Goal: Find contact information: Find contact information

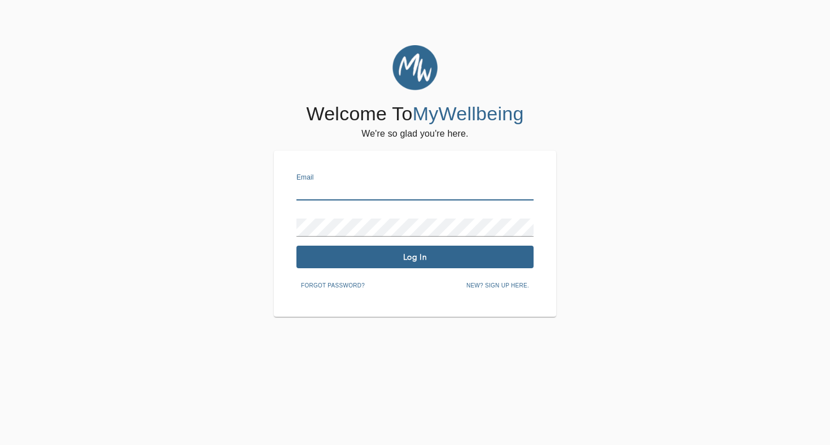
type input "[EMAIL_ADDRESS][DOMAIN_NAME]"
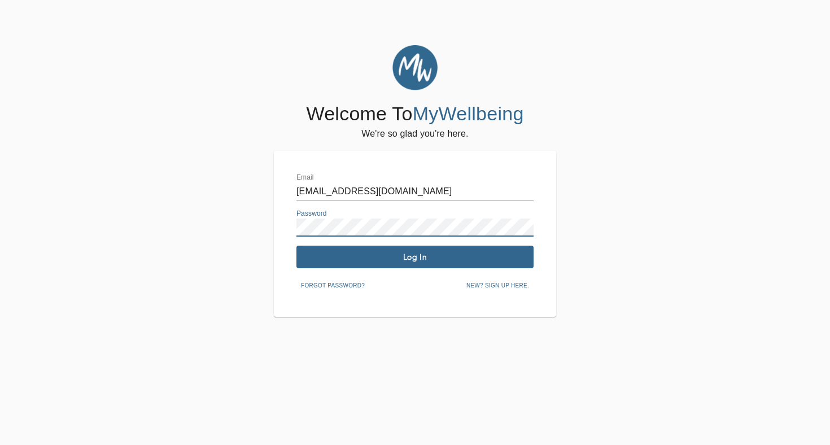
click at [381, 264] on button "Log In" at bounding box center [414, 256] width 237 height 23
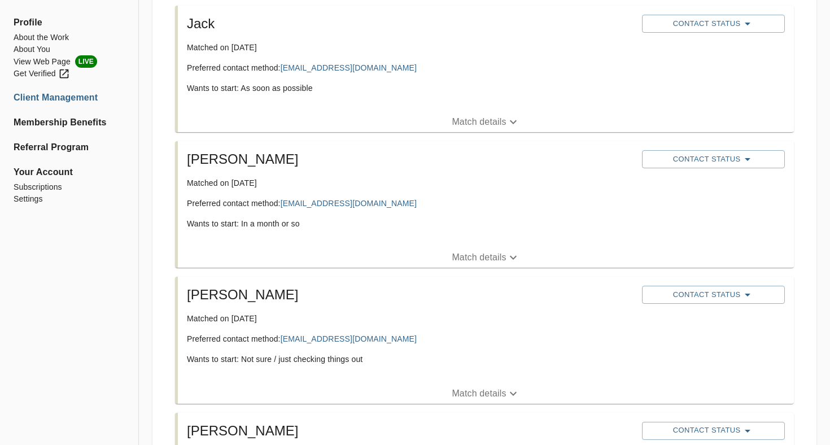
scroll to position [906, 0]
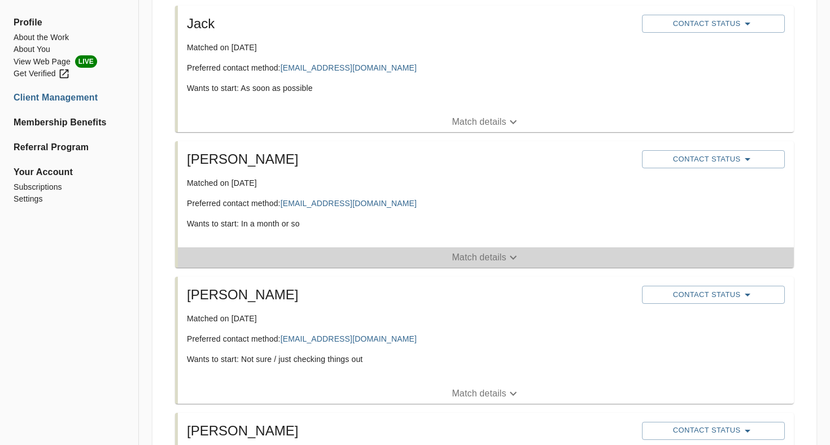
click at [490, 257] on p "Match details" at bounding box center [478, 258] width 54 height 14
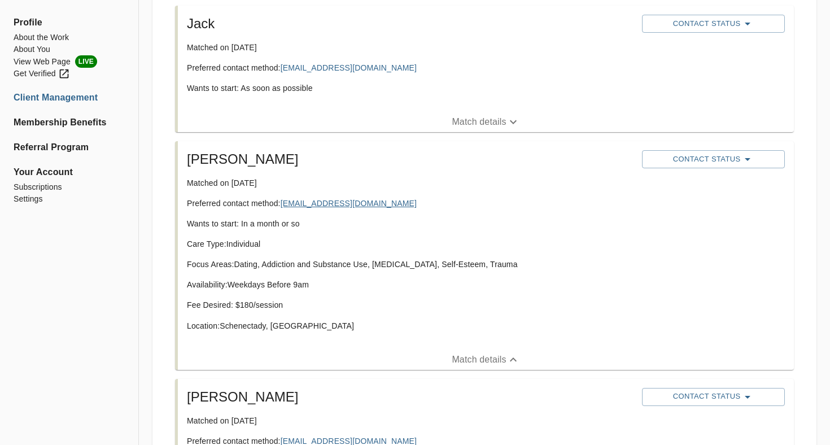
click at [331, 204] on link "[EMAIL_ADDRESS][DOMAIN_NAME]" at bounding box center [348, 203] width 136 height 9
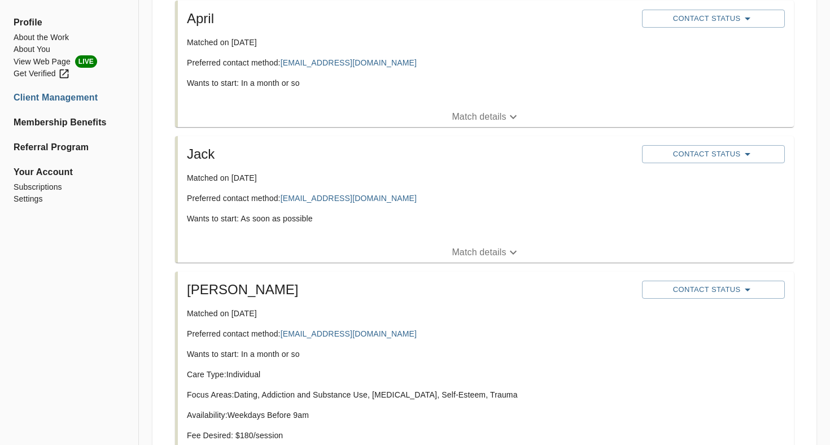
scroll to position [773, 0]
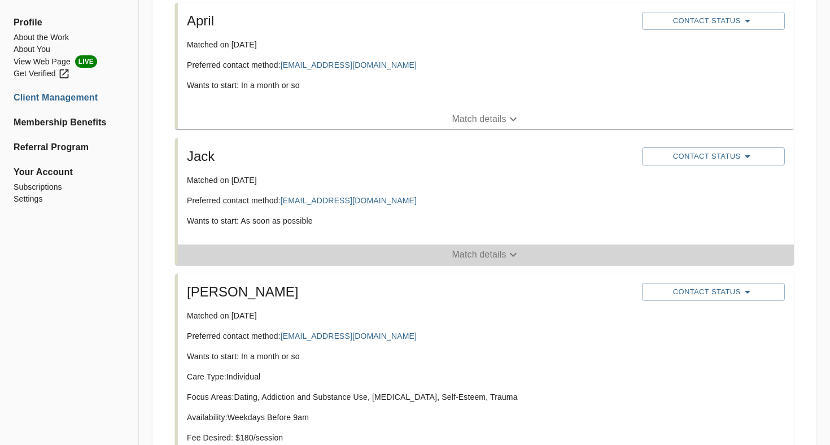
click at [488, 252] on p "Match details" at bounding box center [478, 255] width 54 height 14
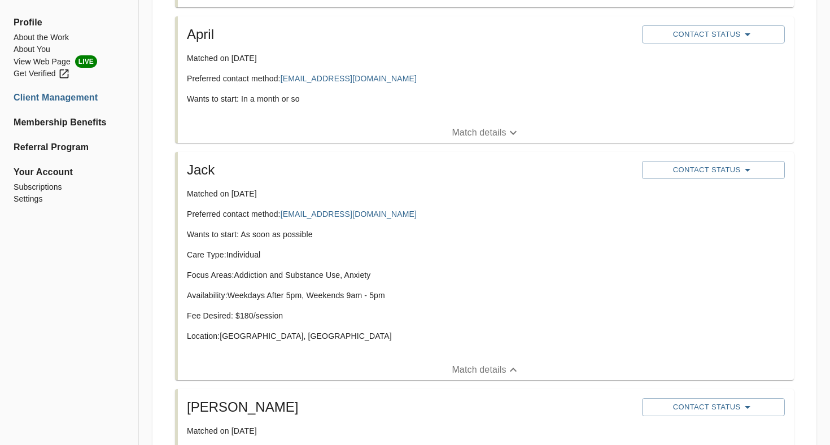
scroll to position [748, 0]
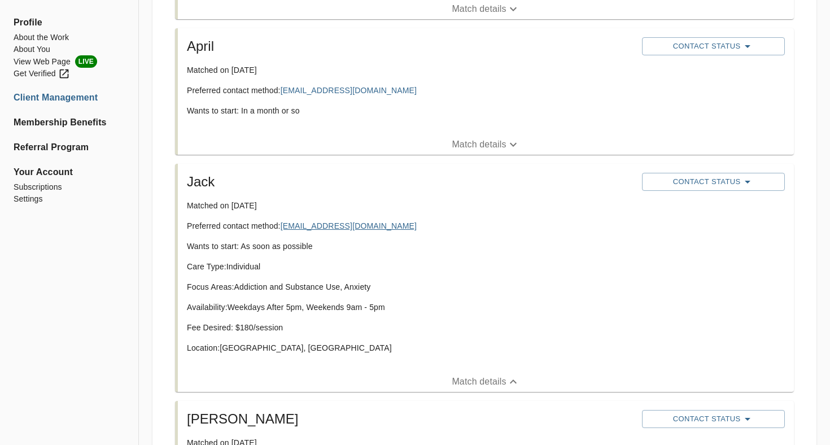
click at [317, 222] on link "[EMAIL_ADDRESS][DOMAIN_NAME]" at bounding box center [348, 225] width 136 height 9
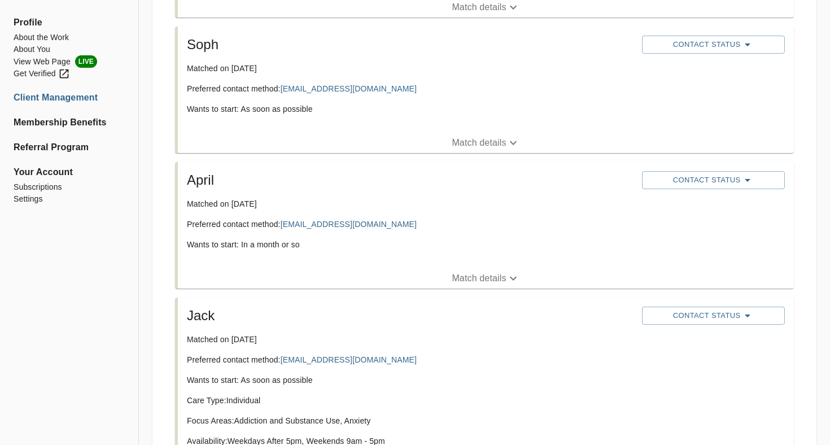
scroll to position [613, 0]
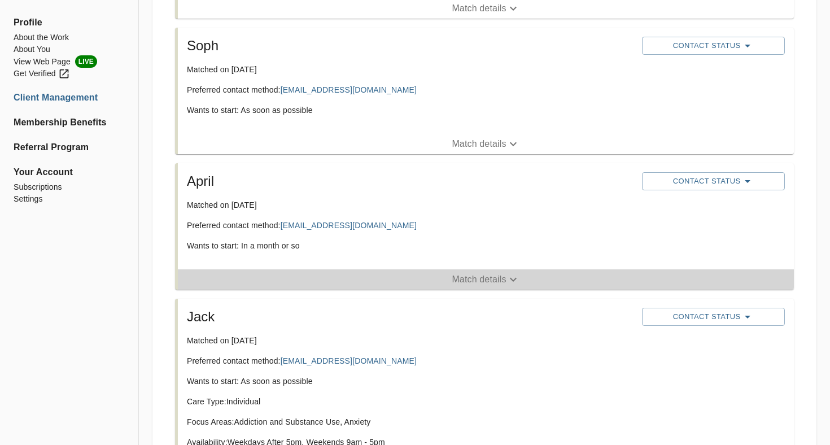
click at [457, 280] on p "Match details" at bounding box center [478, 280] width 54 height 14
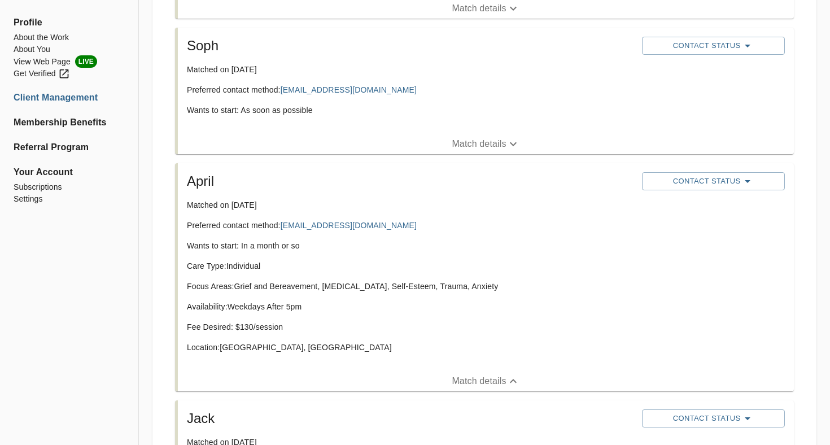
click at [427, 222] on p "Preferred contact method: [EMAIL_ADDRESS][DOMAIN_NAME]" at bounding box center [410, 225] width 446 height 11
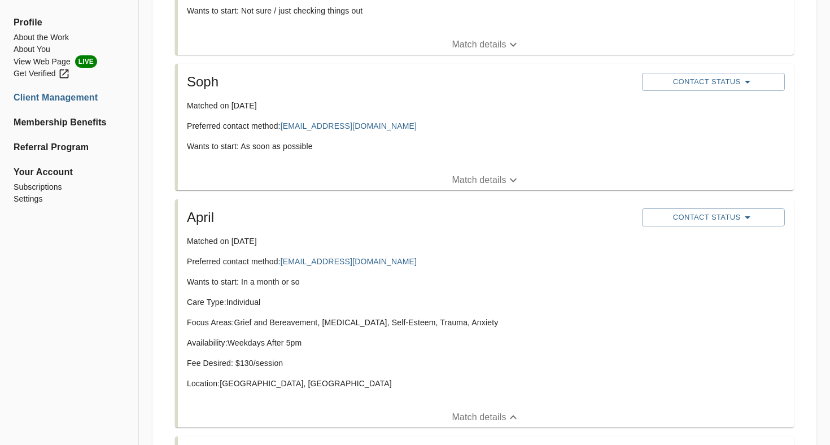
scroll to position [567, 0]
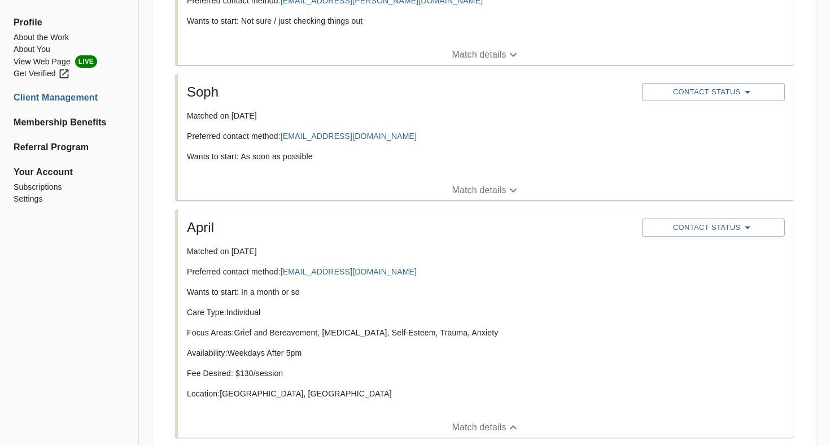
click at [471, 189] on p "Match details" at bounding box center [478, 190] width 54 height 14
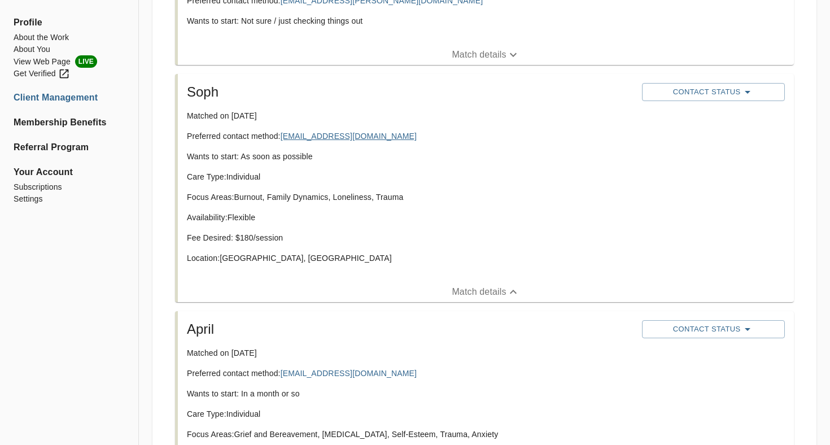
click at [332, 134] on link "[EMAIL_ADDRESS][DOMAIN_NAME]" at bounding box center [348, 135] width 136 height 9
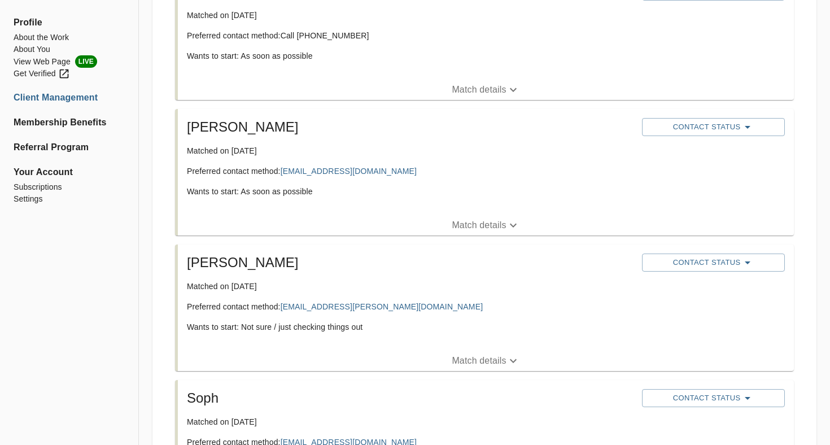
scroll to position [261, 0]
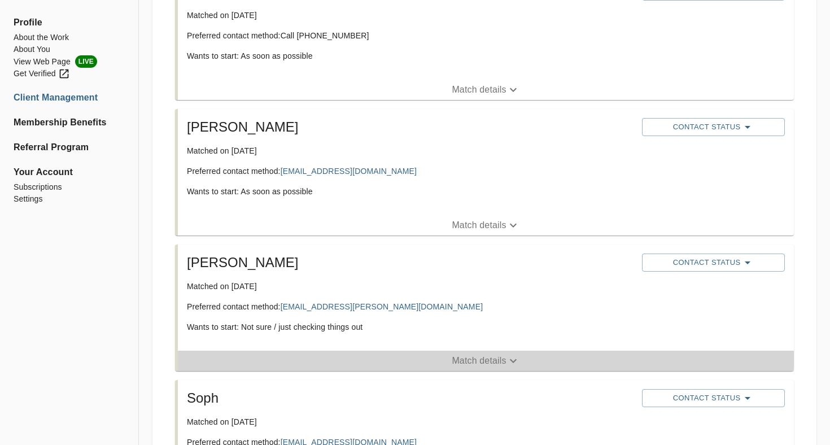
click at [466, 358] on p "Match details" at bounding box center [478, 361] width 54 height 14
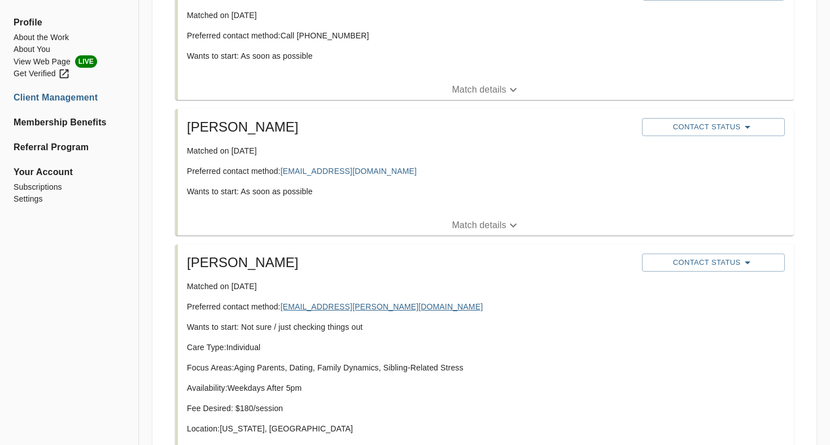
click at [303, 305] on link "[EMAIL_ADDRESS][PERSON_NAME][DOMAIN_NAME]" at bounding box center [381, 306] width 203 height 9
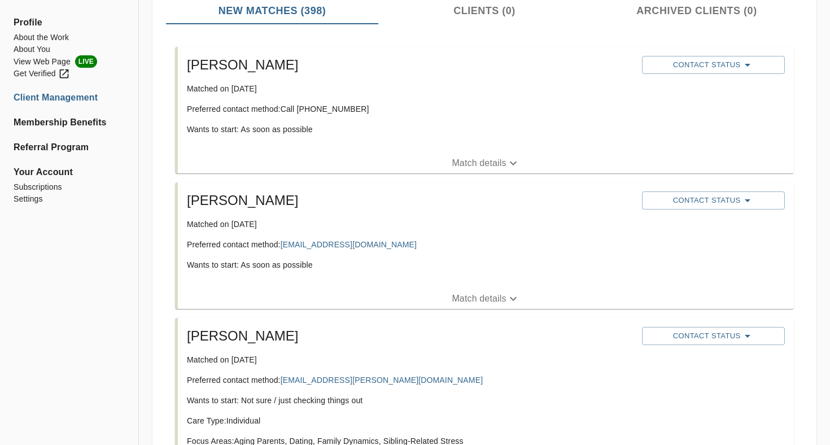
scroll to position [179, 0]
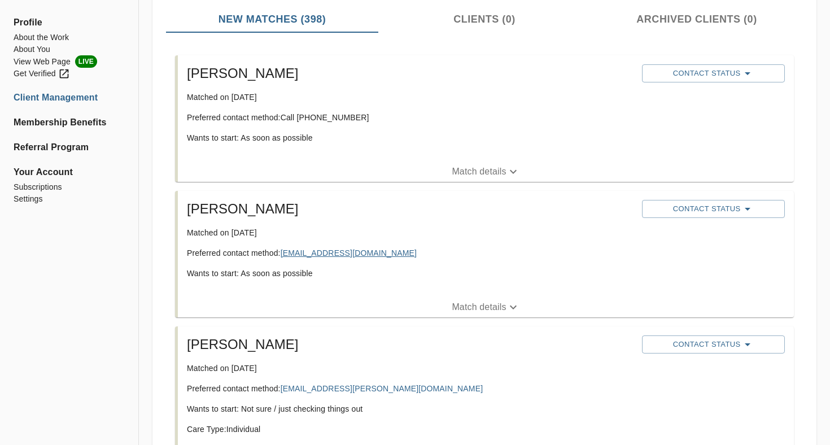
click at [304, 254] on link "[EMAIL_ADDRESS][DOMAIN_NAME]" at bounding box center [348, 252] width 136 height 9
click at [485, 305] on p "Match details" at bounding box center [478, 307] width 54 height 14
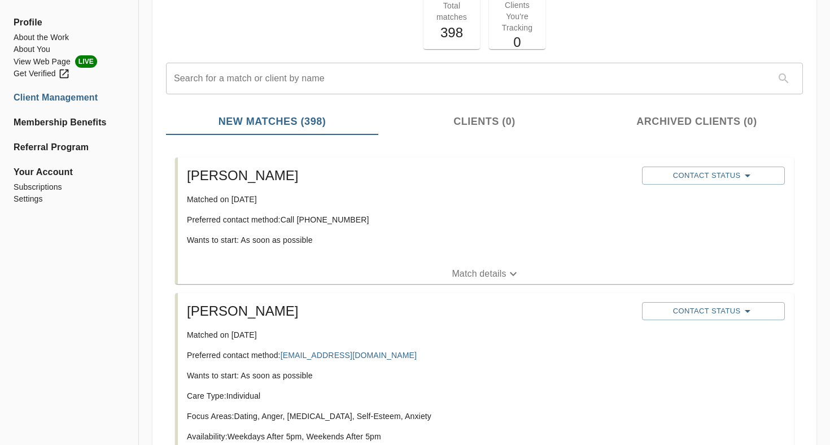
scroll to position [76, 0]
click at [485, 271] on p "Match details" at bounding box center [478, 274] width 54 height 14
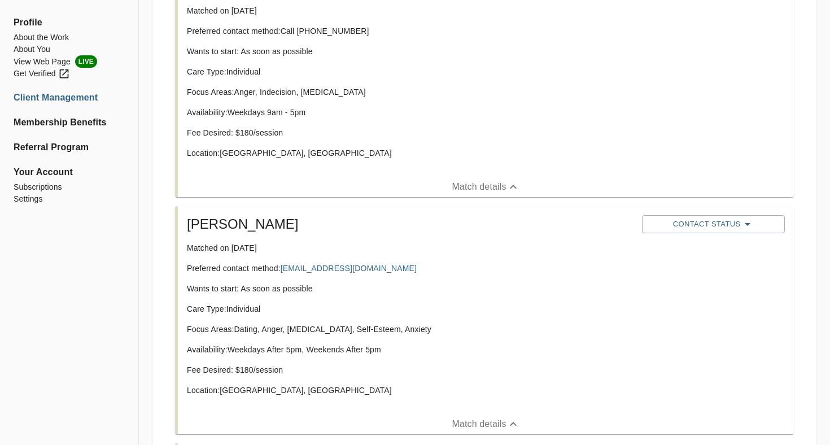
scroll to position [267, 0]
click at [493, 415] on p "Match details" at bounding box center [478, 422] width 54 height 14
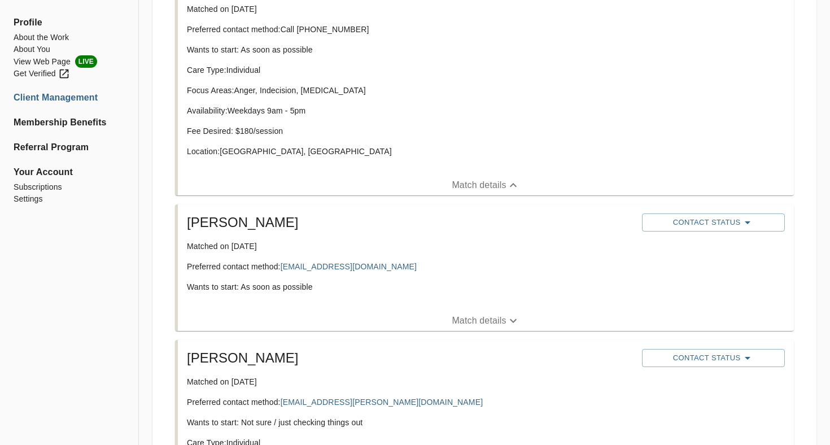
click at [484, 321] on p "Match details" at bounding box center [478, 321] width 54 height 14
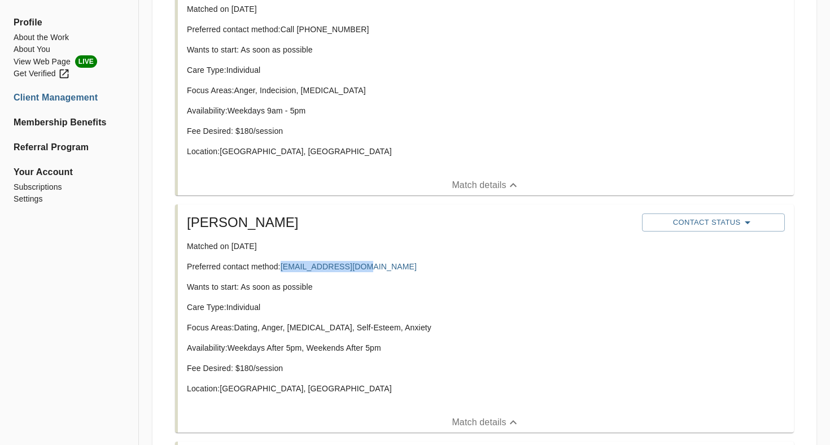
drag, startPoint x: 280, startPoint y: 265, endPoint x: 375, endPoint y: 266, distance: 94.8
click at [375, 266] on p "Preferred contact method: [EMAIL_ADDRESS][DOMAIN_NAME]" at bounding box center [410, 266] width 446 height 11
click at [256, 127] on p "Fee Desired: $ 180 /session" at bounding box center [410, 130] width 446 height 11
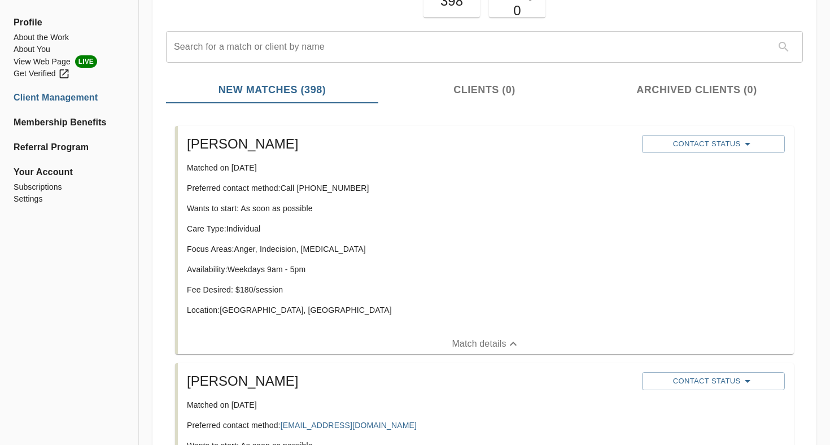
scroll to position [103, 0]
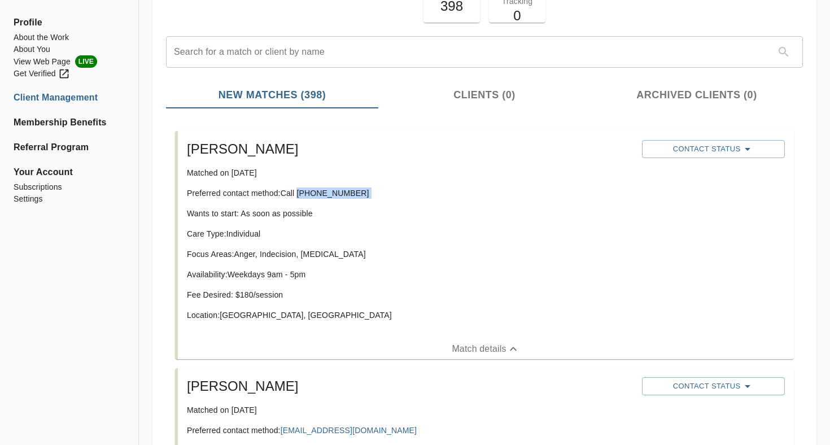
drag, startPoint x: 299, startPoint y: 190, endPoint x: 356, endPoint y: 196, distance: 57.3
click at [356, 196] on p "Preferred contact method: Call [PHONE_NUMBER]" at bounding box center [410, 192] width 446 height 11
copy p "[PHONE_NUMBER]"
